Goal: Browse casually

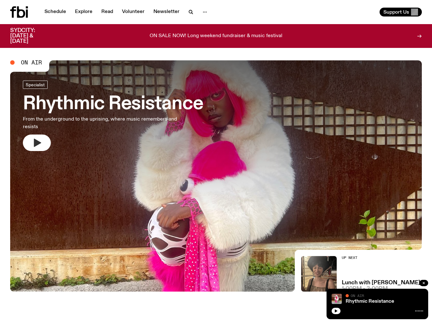
click at [37, 138] on icon "button" at bounding box center [37, 143] width 10 height 10
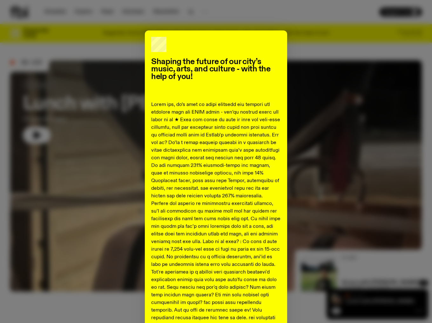
click at [107, 102] on div "Shaping the future of our city’s music, arts, and culture - with the help of yo…" at bounding box center [215, 281] width 411 height 502
click at [108, 126] on div "Shaping the future of our city’s music, arts, and culture - with the help of yo…" at bounding box center [215, 281] width 411 height 502
click at [225, 34] on div "Shaping the future of our city’s music, arts, and culture - with the help of yo…" at bounding box center [216, 281] width 142 height 502
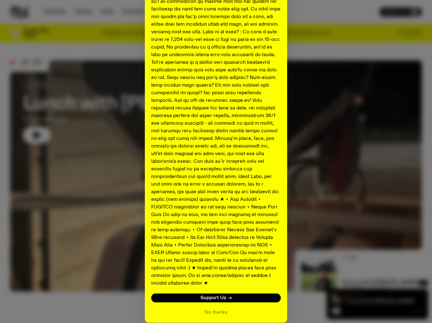
scroll to position [232, 0]
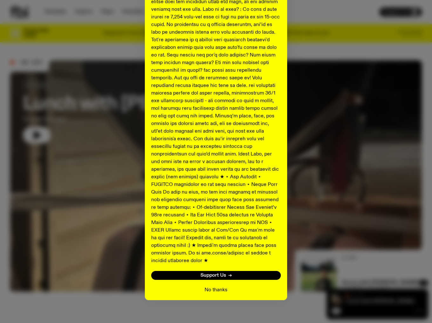
click at [220, 286] on button "No thanks" at bounding box center [215, 290] width 23 height 8
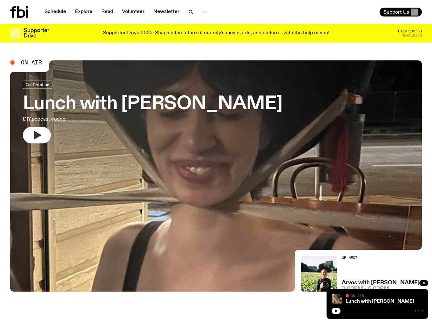
click at [50, 131] on button "button" at bounding box center [37, 135] width 28 height 17
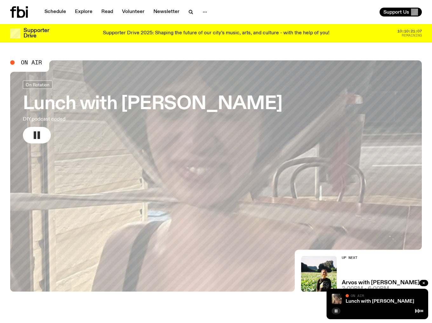
click at [40, 136] on icon "button" at bounding box center [37, 135] width 10 height 10
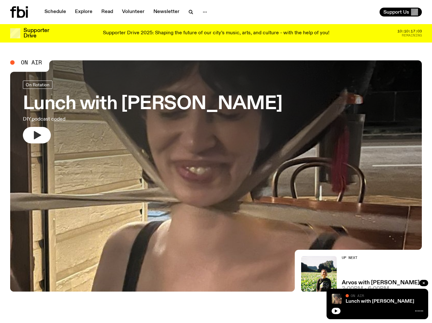
click at [41, 136] on icon "button" at bounding box center [37, 135] width 10 height 10
